Goal: Use online tool/utility: Use online tool/utility

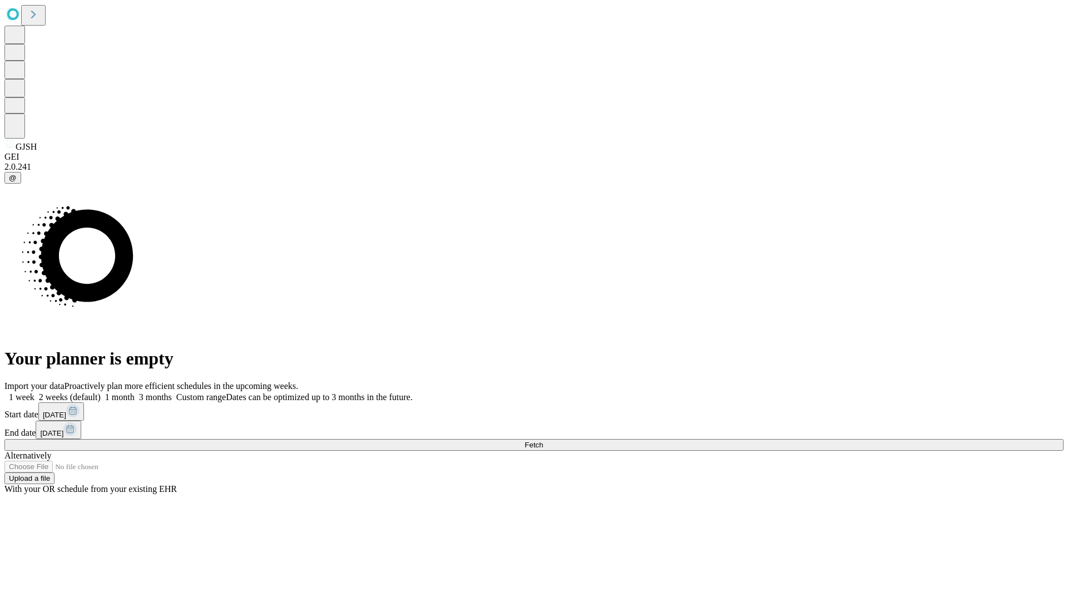
click at [543, 441] on span "Fetch" at bounding box center [534, 445] width 18 height 8
